Goal: Feedback & Contribution: Leave review/rating

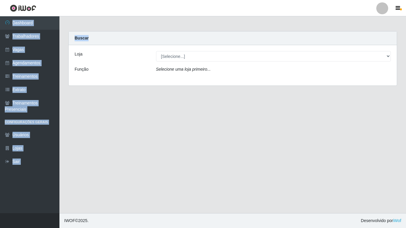
select select "471"
click at [156, 51] on select "[Selecione...] [GEOGRAPHIC_DATA] - [DATE][GEOGRAPHIC_DATA]" at bounding box center [273, 56] width 235 height 10
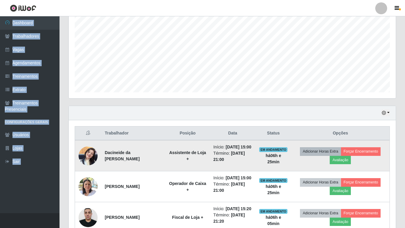
scroll to position [172, 0]
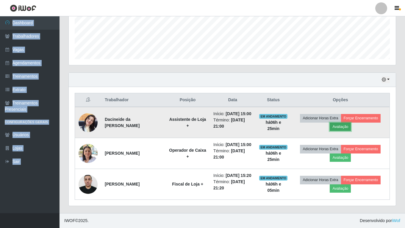
click at [345, 123] on button "Avaliação" at bounding box center [339, 127] width 21 height 8
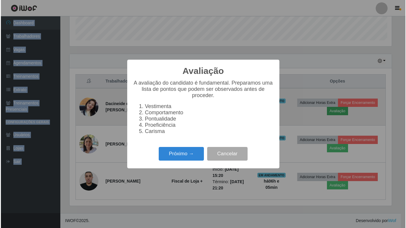
scroll to position [123, 324]
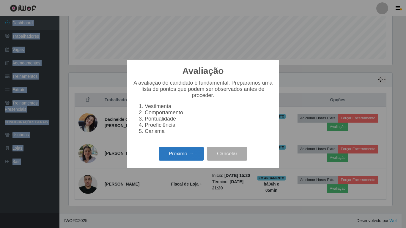
click at [181, 158] on button "Próximo →" at bounding box center [181, 154] width 45 height 14
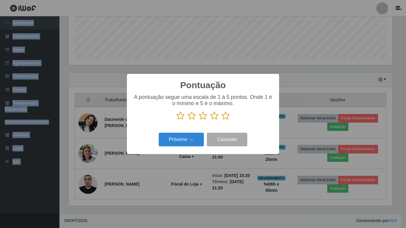
scroll to position [297129, 296929]
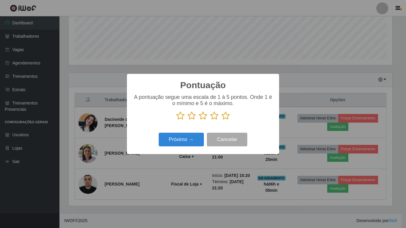
click at [226, 116] on icon at bounding box center [225, 115] width 8 height 9
click at [221, 120] on input "radio" at bounding box center [221, 120] width 0 height 0
click at [190, 138] on button "Próximo →" at bounding box center [181, 140] width 45 height 14
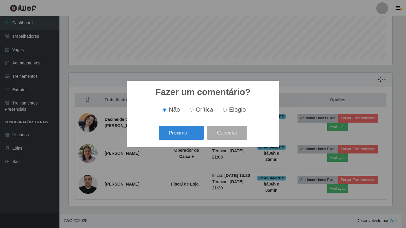
click at [237, 111] on span "Elogio" at bounding box center [237, 109] width 17 height 7
click at [227, 111] on input "Elogio" at bounding box center [225, 110] width 4 height 4
radio input "true"
click at [180, 134] on button "Próximo →" at bounding box center [181, 133] width 45 height 14
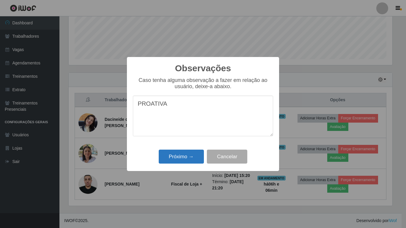
type textarea "PROATIVA"
click at [175, 164] on button "Próximo →" at bounding box center [181, 157] width 45 height 14
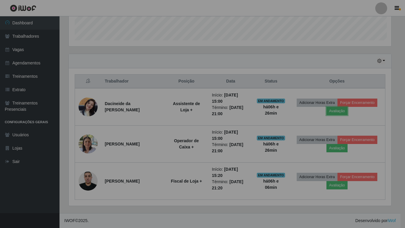
scroll to position [123, 327]
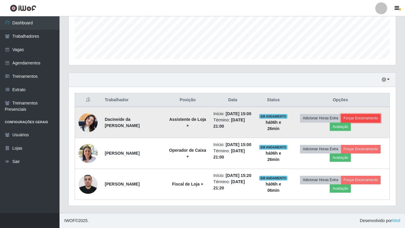
click at [357, 114] on button "Forçar Encerramento" at bounding box center [361, 118] width 40 height 8
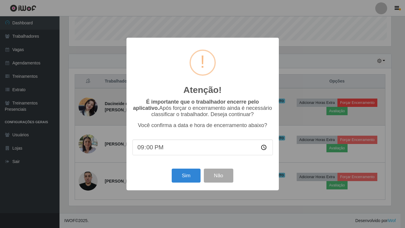
scroll to position [123, 324]
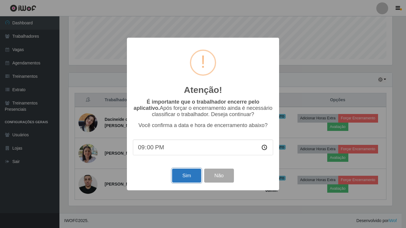
click at [186, 178] on button "Sim" at bounding box center [186, 176] width 29 height 14
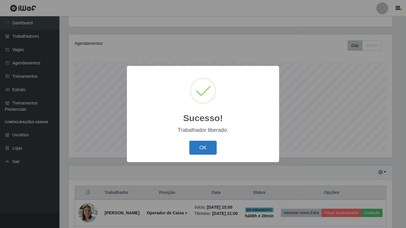
click at [200, 147] on button "OK" at bounding box center [203, 148] width 28 height 14
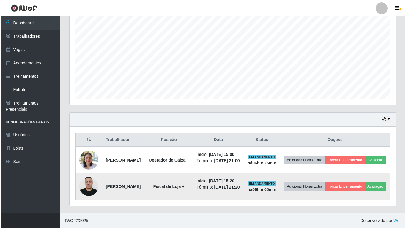
scroll to position [135, 0]
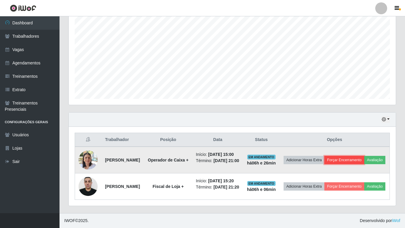
click at [354, 156] on button "Forçar Encerramento" at bounding box center [344, 160] width 40 height 8
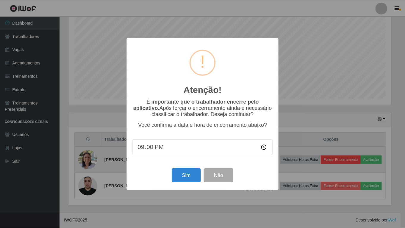
scroll to position [123, 324]
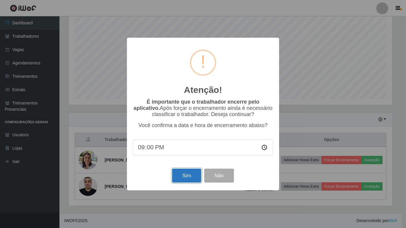
click at [192, 174] on button "Sim" at bounding box center [186, 176] width 29 height 14
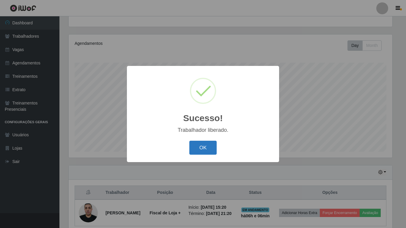
click at [200, 150] on button "OK" at bounding box center [203, 148] width 28 height 14
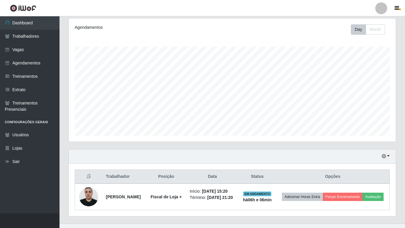
scroll to position [0, 0]
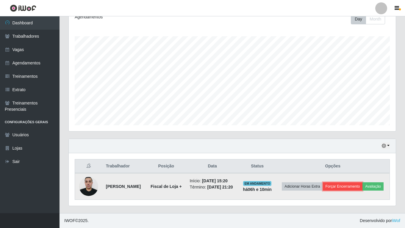
click at [350, 183] on button "Forçar Encerramento" at bounding box center [343, 187] width 40 height 8
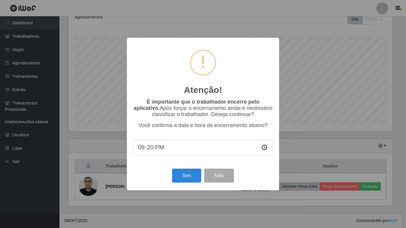
click at [157, 150] on input "21:20" at bounding box center [203, 148] width 140 height 16
click at [153, 152] on input "21:20" at bounding box center [203, 148] width 140 height 16
type input "21:30"
click at [177, 178] on button "Sim" at bounding box center [186, 176] width 29 height 14
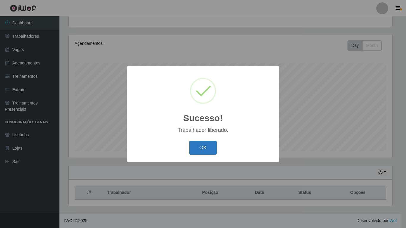
click at [192, 141] on button "OK" at bounding box center [203, 148] width 28 height 14
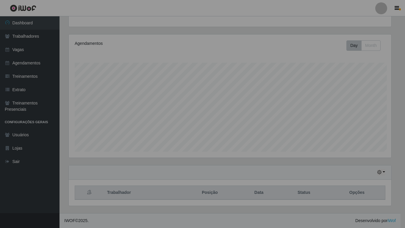
scroll to position [123, 327]
